Goal: Find specific page/section: Find specific page/section

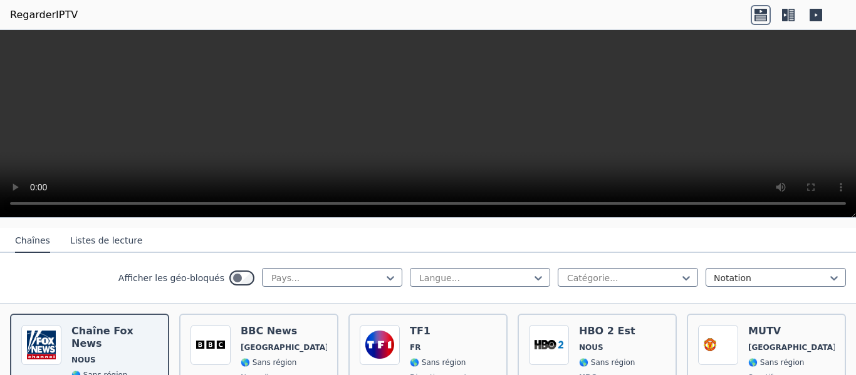
scroll to position [125, 0]
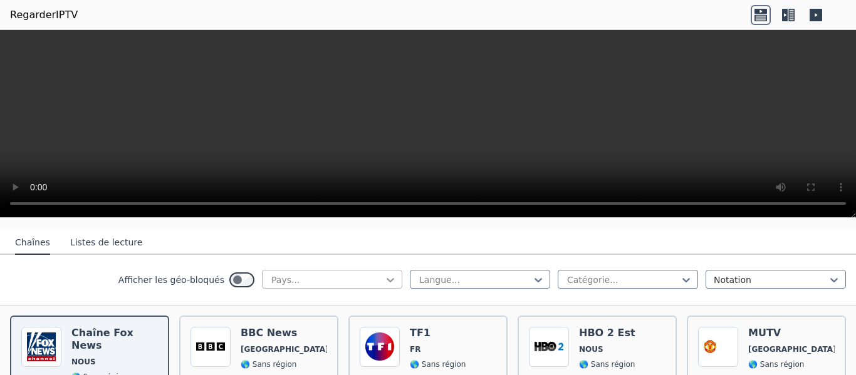
click at [386, 278] on icon at bounding box center [390, 280] width 8 height 4
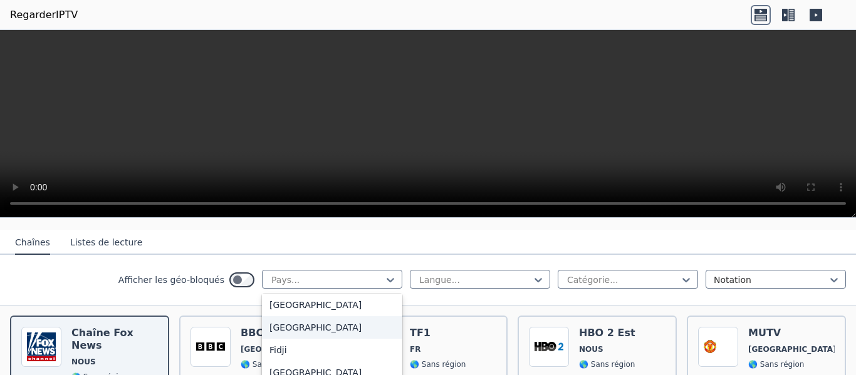
scroll to position [1441, 0]
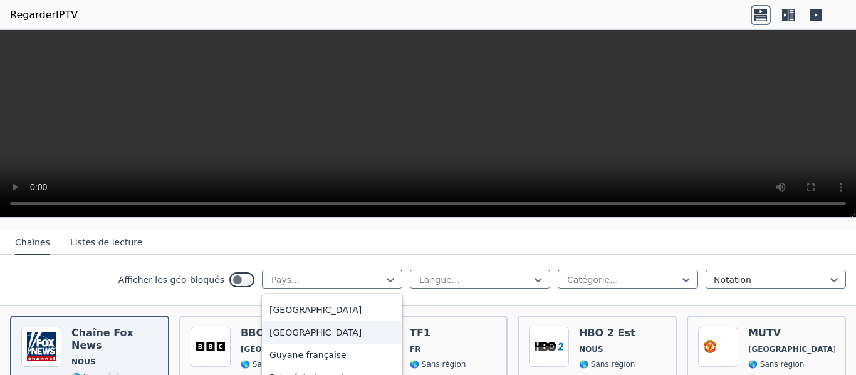
click at [269, 338] on font "[GEOGRAPHIC_DATA]" at bounding box center [315, 333] width 92 height 10
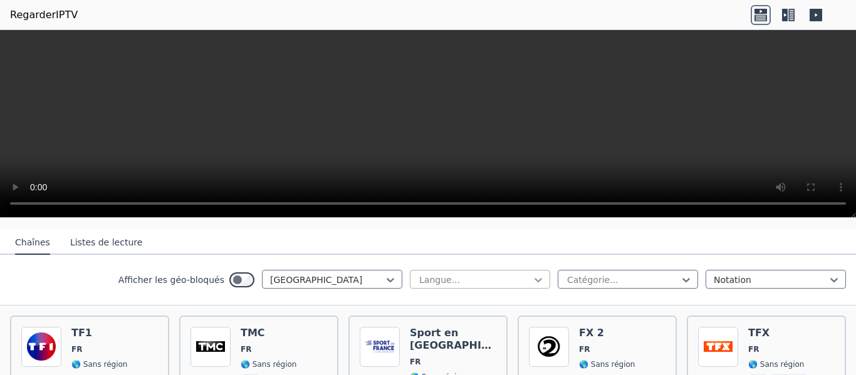
click at [532, 274] on icon at bounding box center [538, 280] width 13 height 13
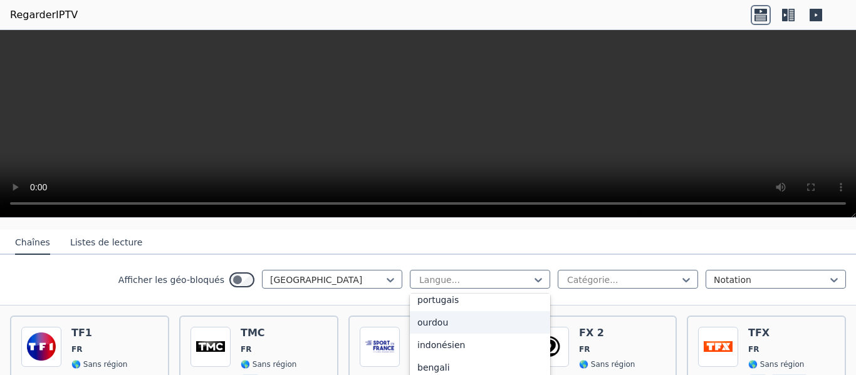
scroll to position [63, 0]
click at [419, 308] on font "Français" at bounding box center [435, 313] width 36 height 10
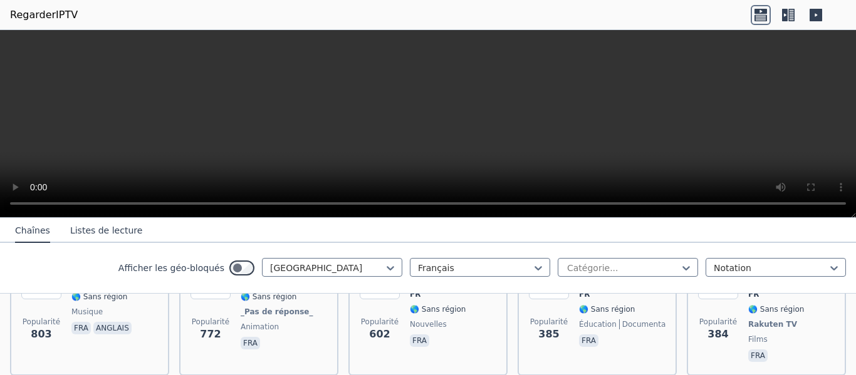
scroll to position [501, 0]
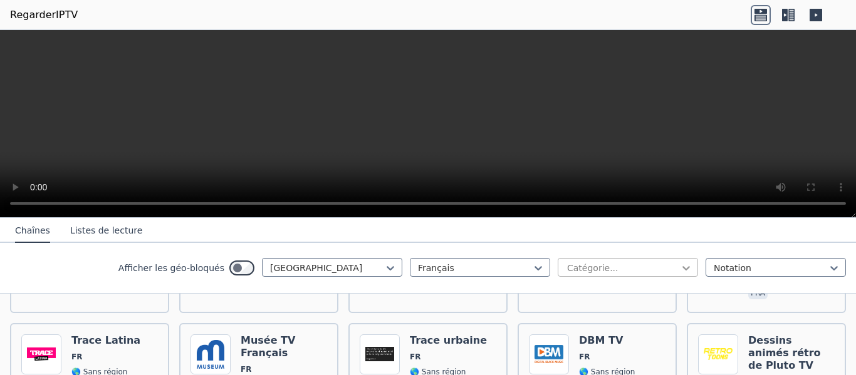
click at [682, 268] on icon at bounding box center [686, 268] width 8 height 4
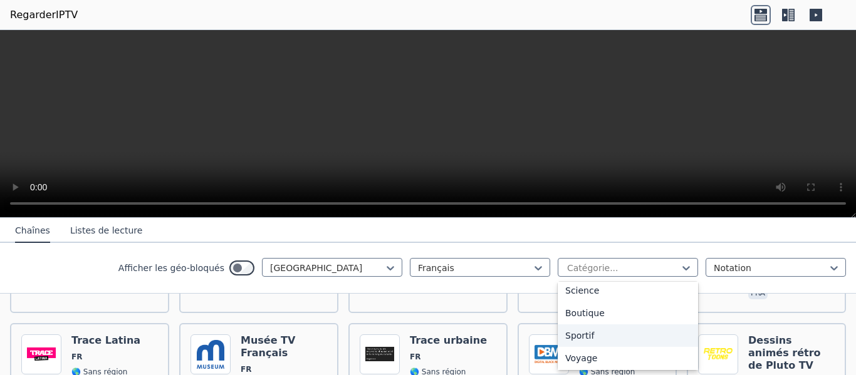
click at [573, 341] on font "Sportif" at bounding box center [579, 336] width 29 height 10
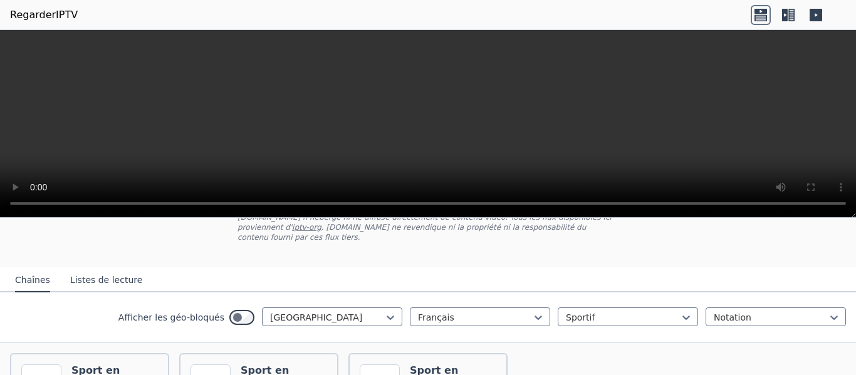
scroll to position [220, 0]
